Goal: Transaction & Acquisition: Purchase product/service

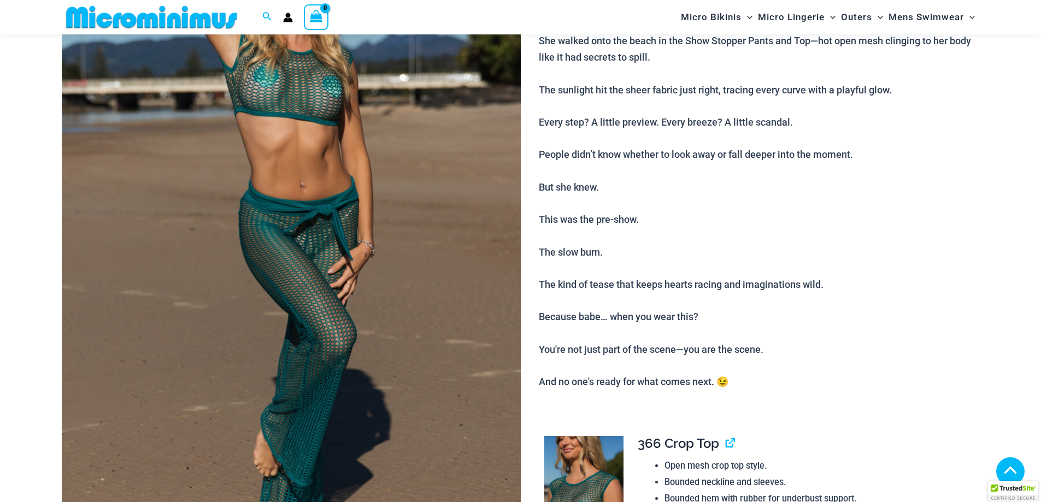
scroll to position [539, 0]
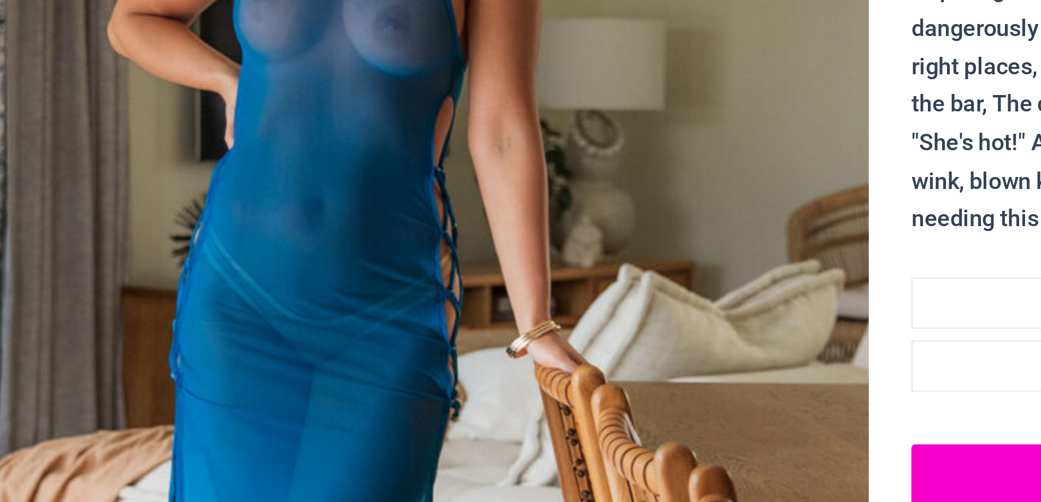
scroll to position [201, 0]
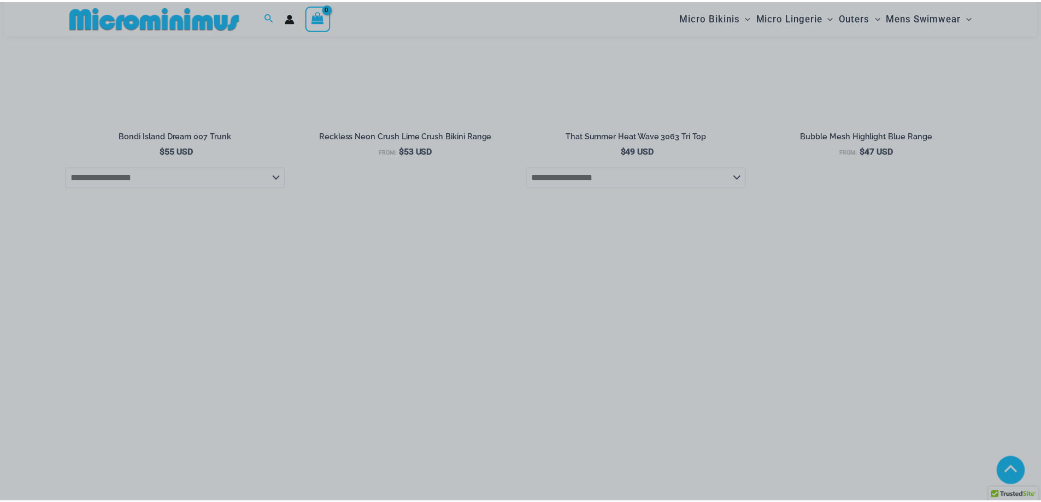
scroll to position [2971, 0]
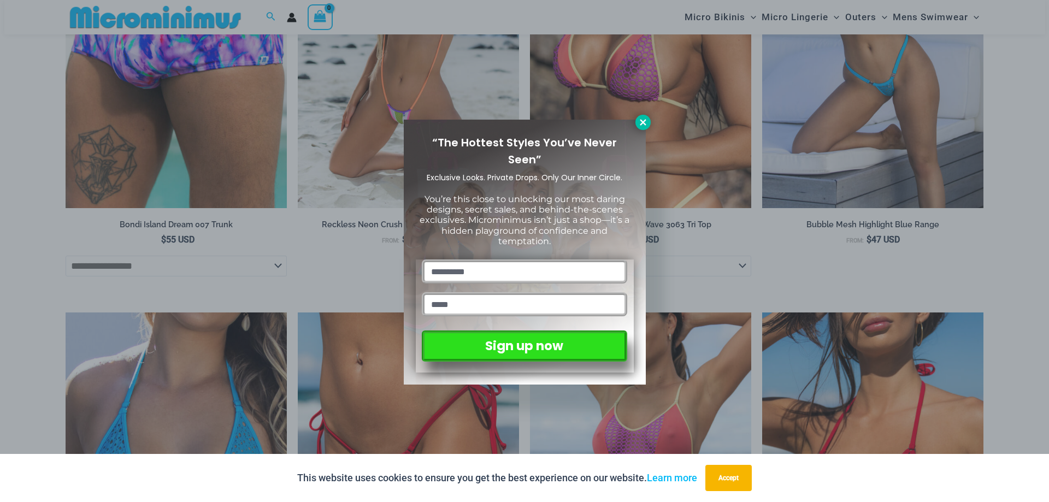
click at [640, 118] on icon at bounding box center [643, 123] width 10 height 10
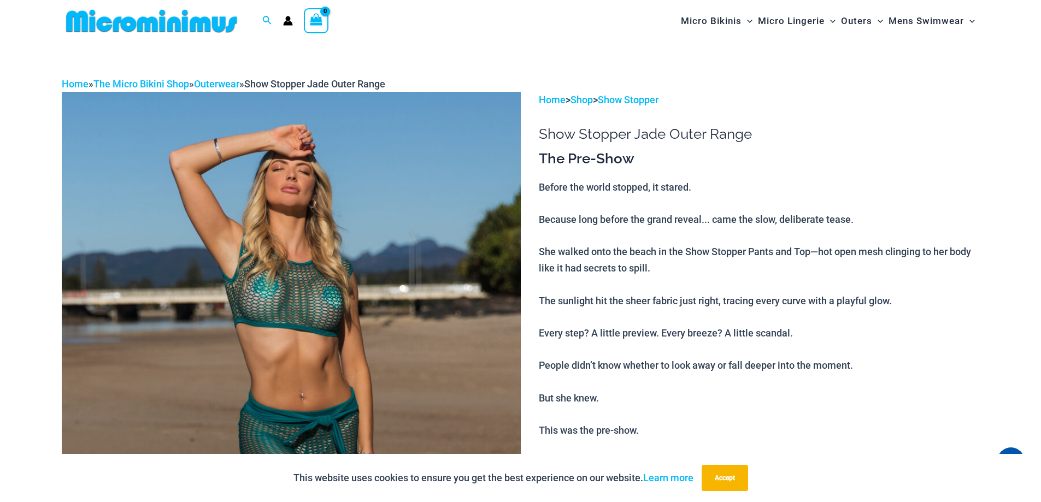
scroll to position [0, 0]
